Goal: Check status

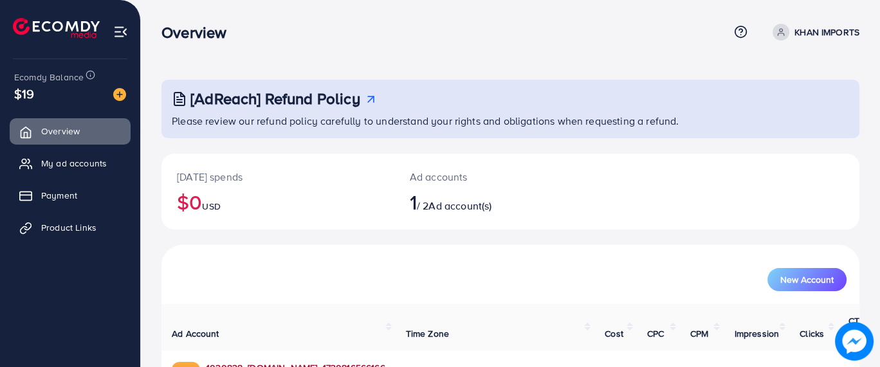
click at [372, 361] on link "1020828_[DOMAIN_NAME]_1730816566166" at bounding box center [295, 367] width 179 height 13
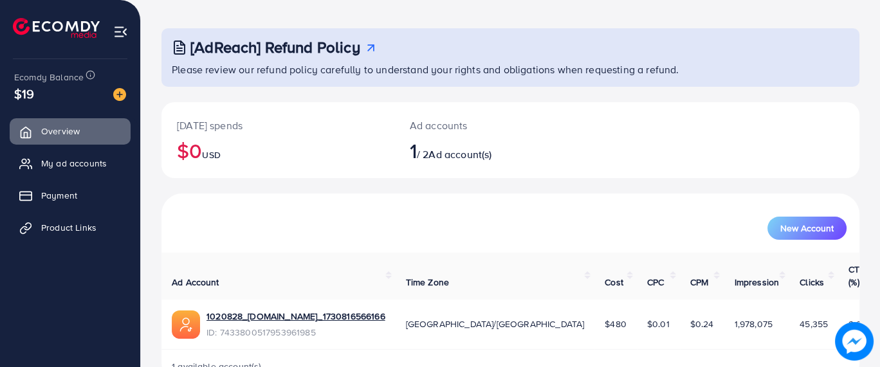
scroll to position [51, 0]
click at [255, 310] on link "1020828_[DOMAIN_NAME]_1730816566166" at bounding box center [295, 316] width 179 height 13
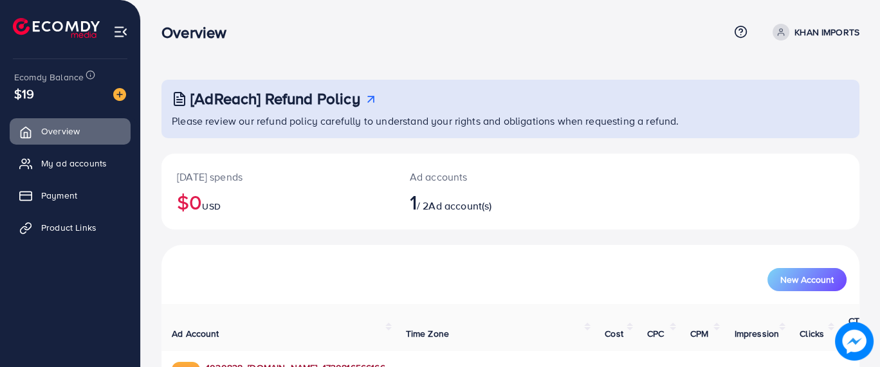
click at [302, 361] on link "1020828_[DOMAIN_NAME]_1730816566166" at bounding box center [295, 367] width 179 height 13
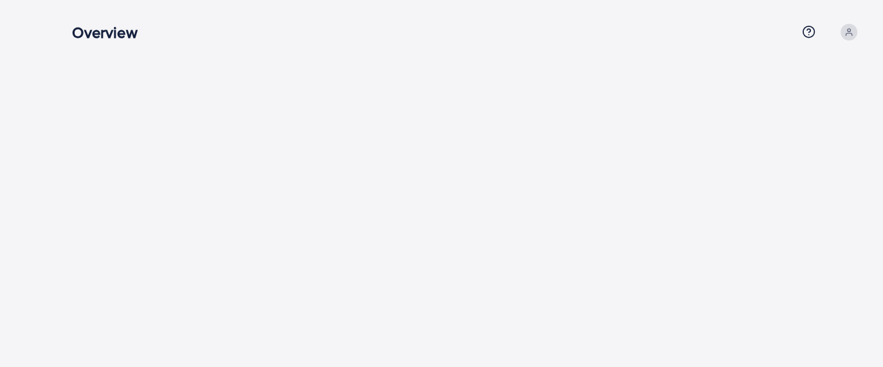
click at [177, 270] on div "Overview Help Center Contact Support Term and policy About Us Profile Log out" at bounding box center [441, 183] width 883 height 367
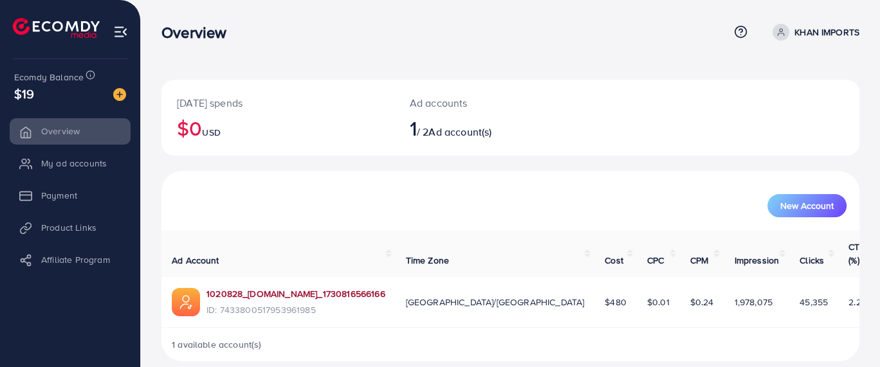
click at [328, 287] on link "1020828_[DOMAIN_NAME]_1730816566166" at bounding box center [295, 293] width 179 height 13
